Goal: Transaction & Acquisition: Purchase product/service

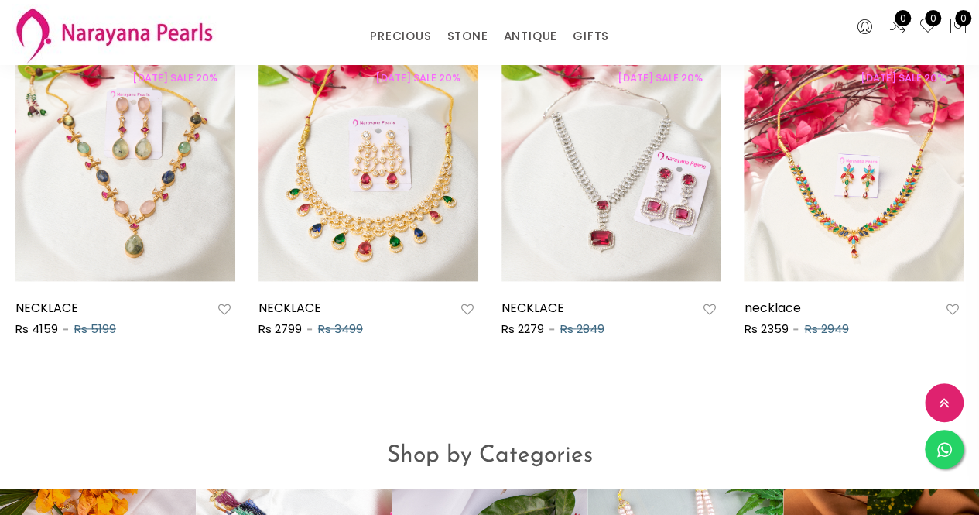
scroll to position [810, 0]
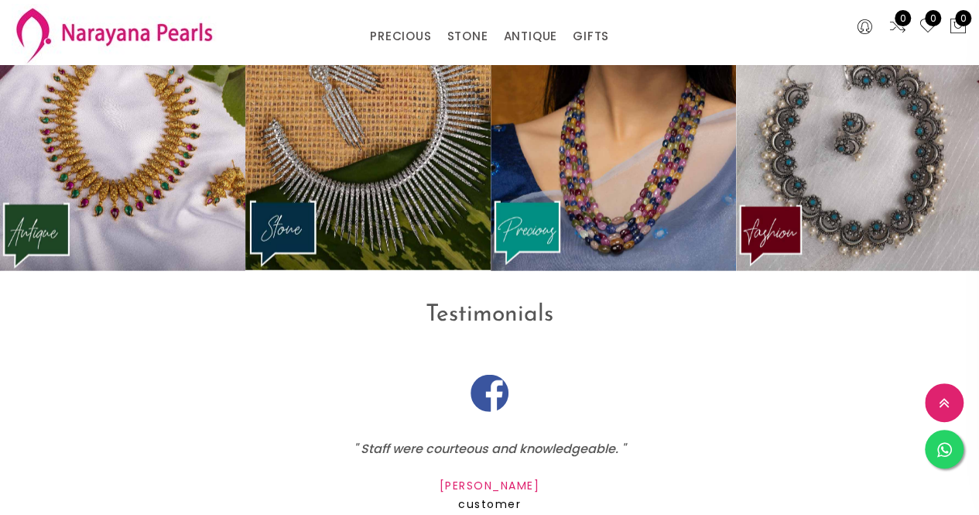
scroll to position [1905, 0]
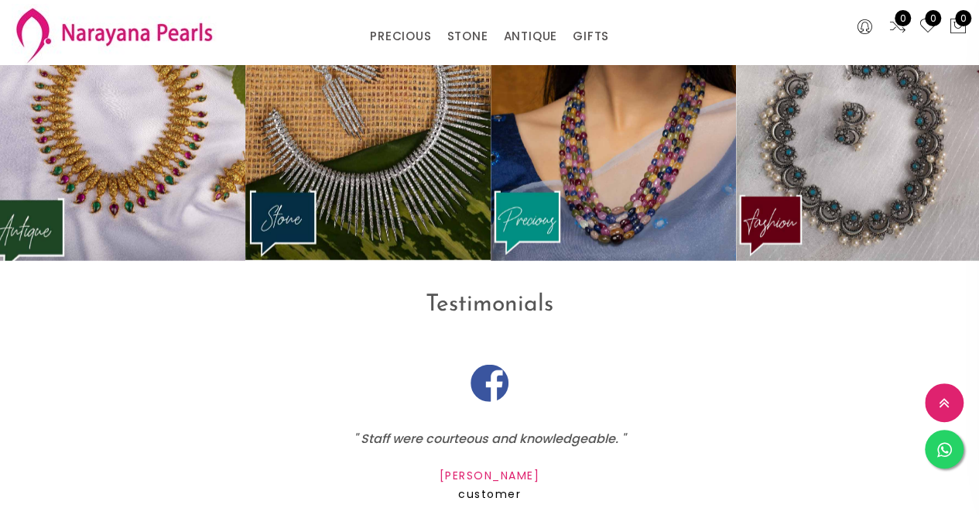
click at [132, 169] on img at bounding box center [123, 132] width 270 height 284
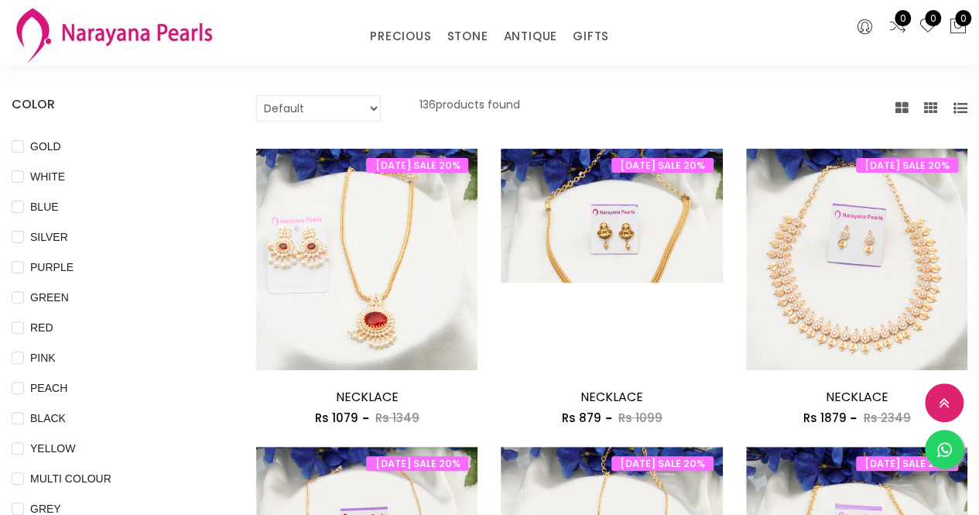
scroll to position [93, 0]
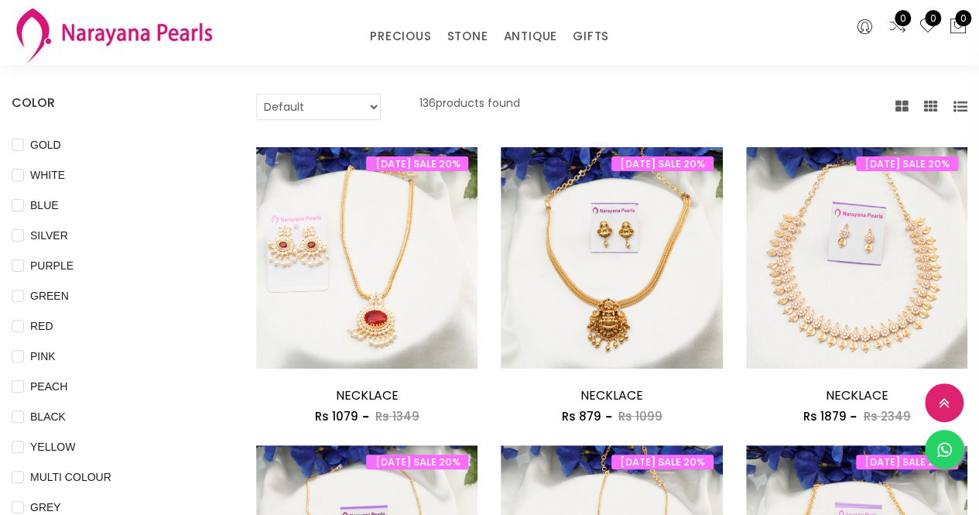
click at [125, 35] on img at bounding box center [114, 34] width 204 height 61
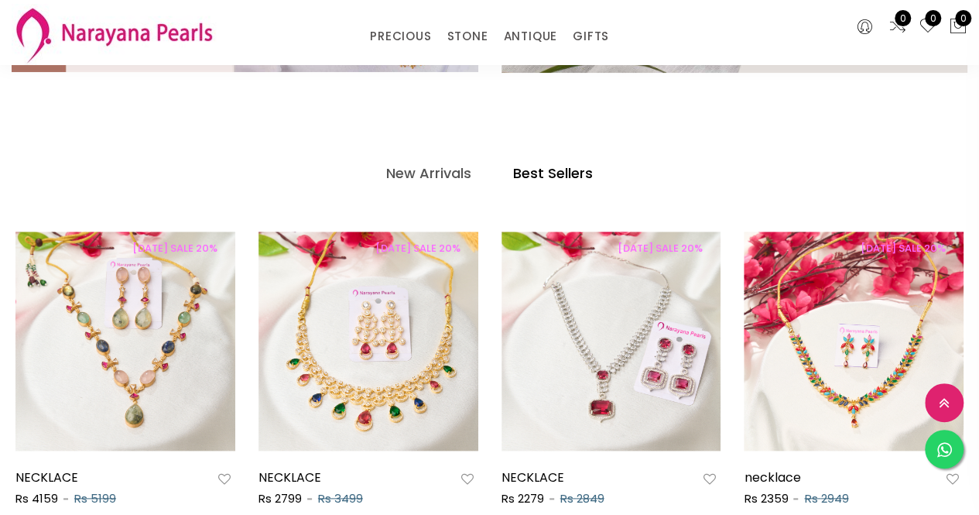
scroll to position [664, 0]
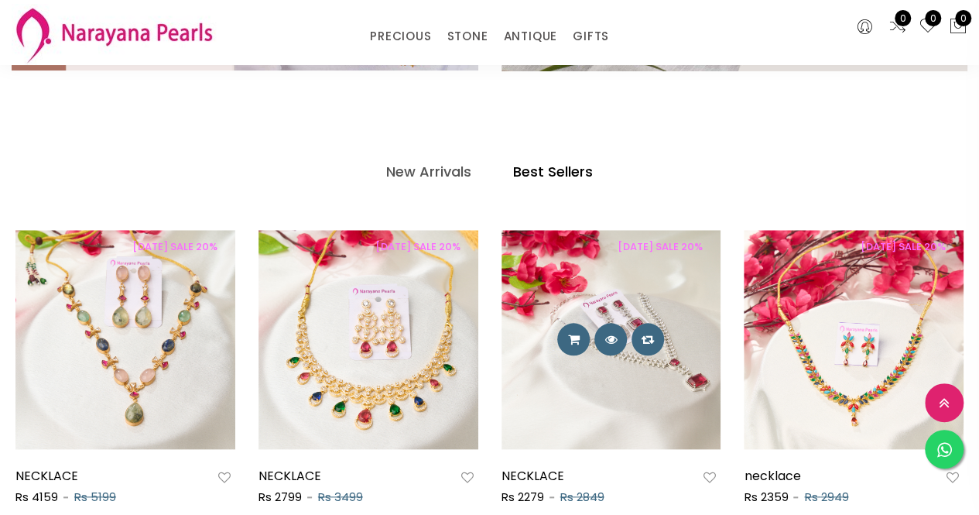
click at [661, 371] on img at bounding box center [612, 340] width 220 height 220
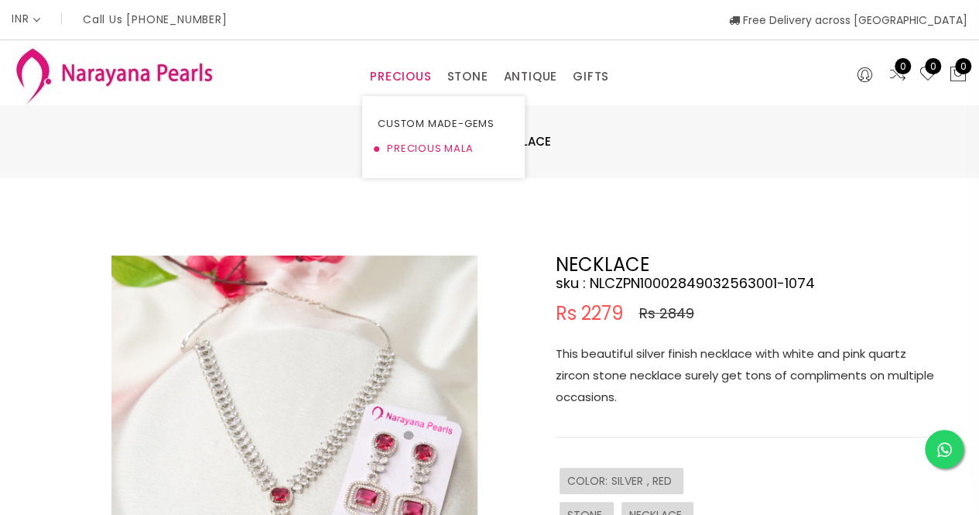
click at [420, 151] on link "PRECIOUS MALA" at bounding box center [444, 148] width 132 height 25
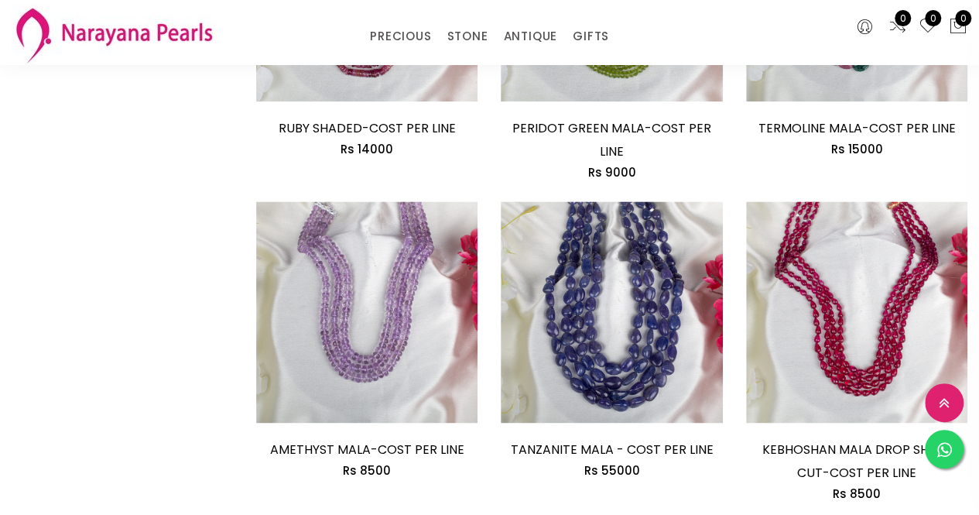
scroll to position [960, 0]
